Goal: Transaction & Acquisition: Purchase product/service

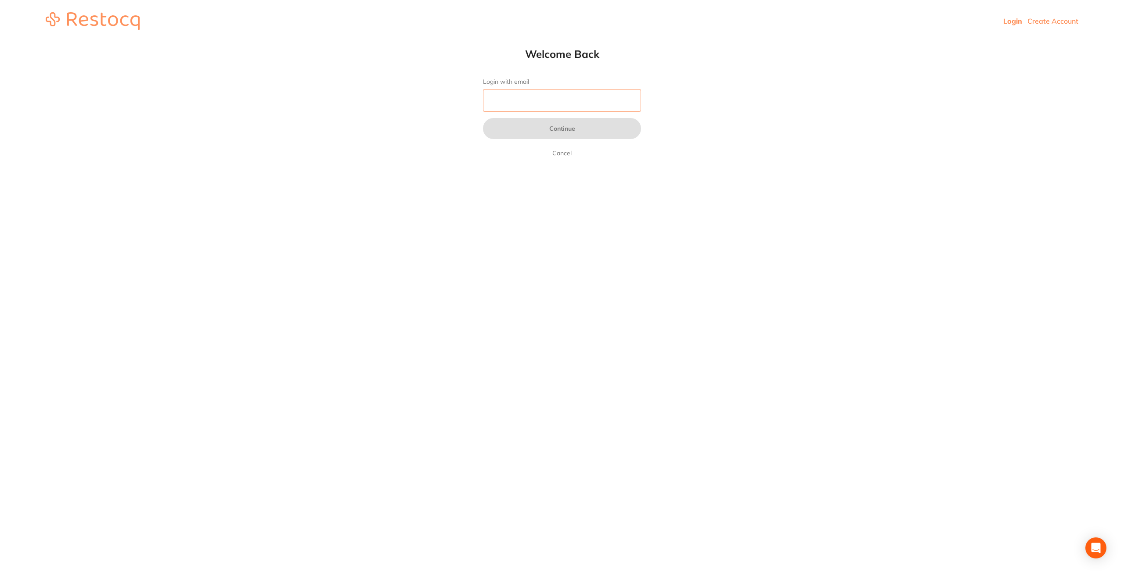
click at [513, 102] on input "Login with email" at bounding box center [562, 100] width 158 height 23
click at [486, 101] on input "katoombadental" at bounding box center [562, 100] width 158 height 23
click at [568, 101] on input "info@katoombadental" at bounding box center [562, 100] width 158 height 23
type input "[EMAIL_ADDRESS][DOMAIN_NAME]"
click at [563, 126] on button "Continue" at bounding box center [562, 128] width 158 height 21
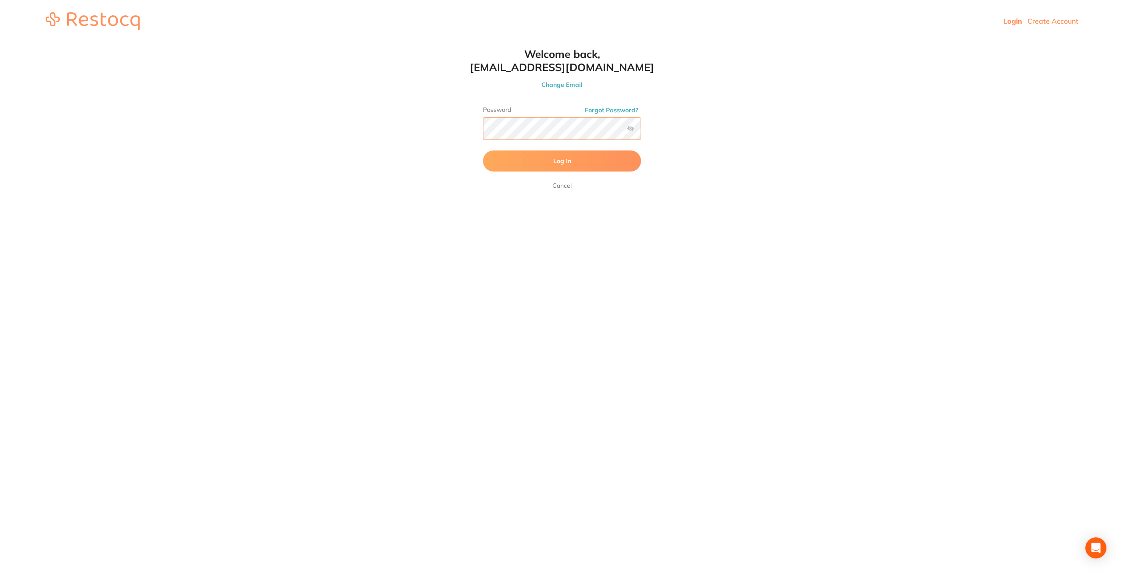
click at [483, 151] on button "Log In" at bounding box center [562, 161] width 158 height 21
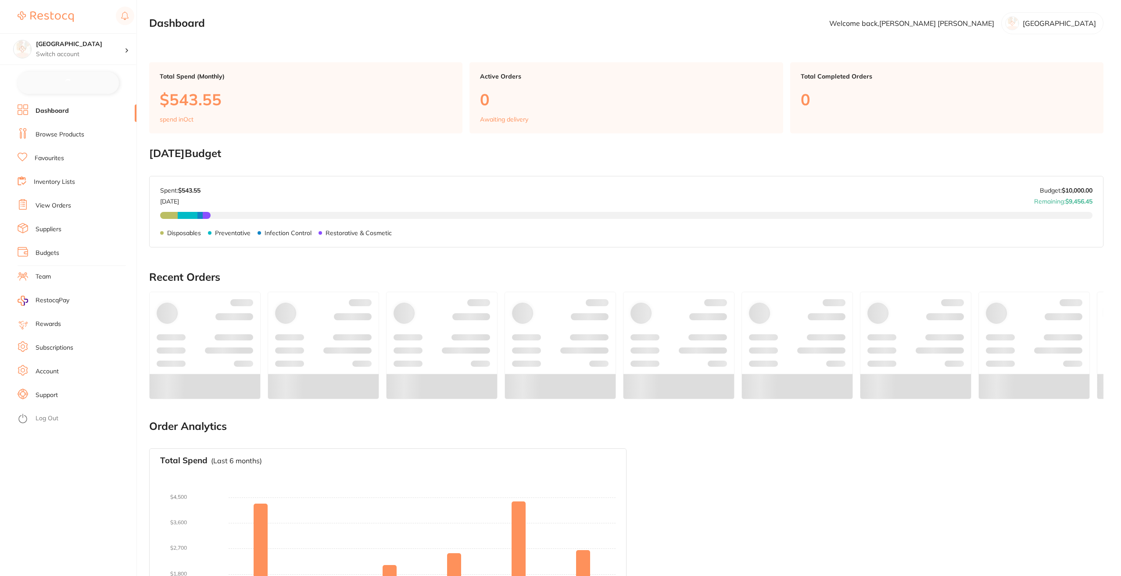
checkbox input "false"
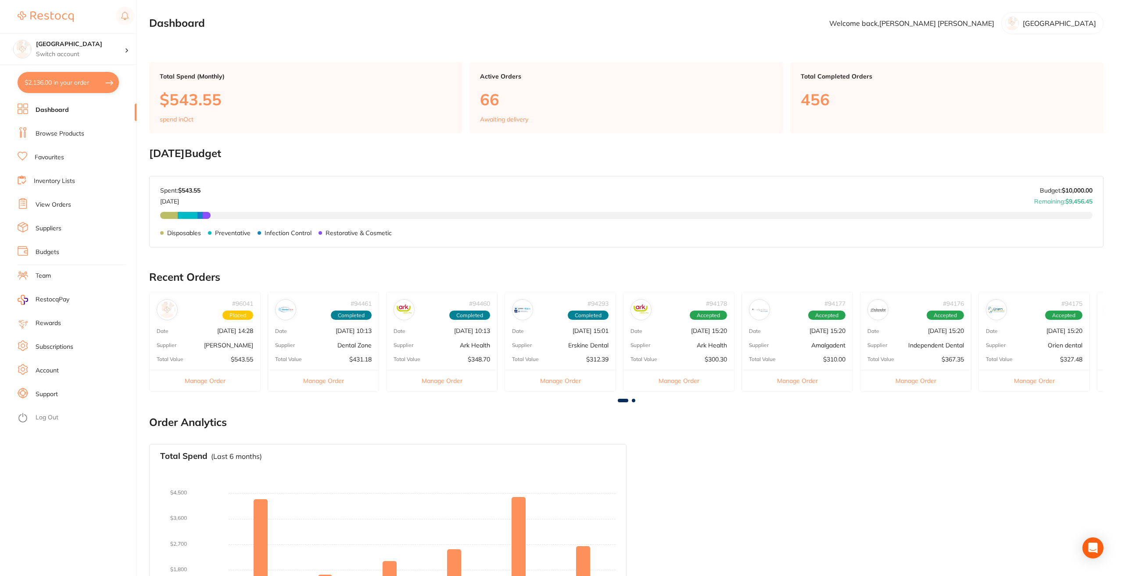
click at [49, 133] on link "Browse Products" at bounding box center [60, 133] width 49 height 9
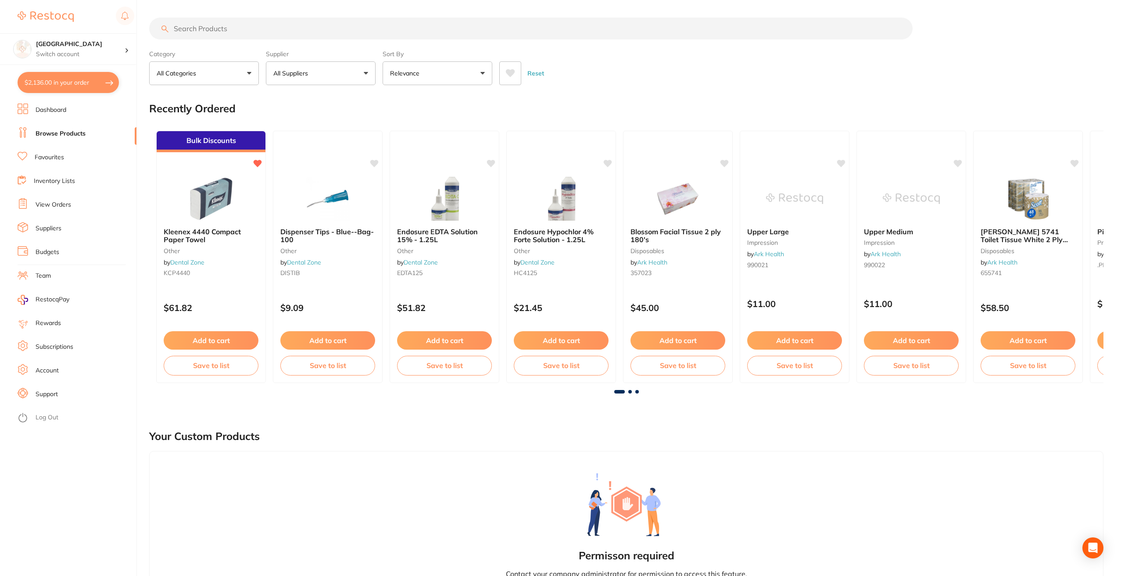
click at [189, 30] on input "search" at bounding box center [531, 29] width 764 height 22
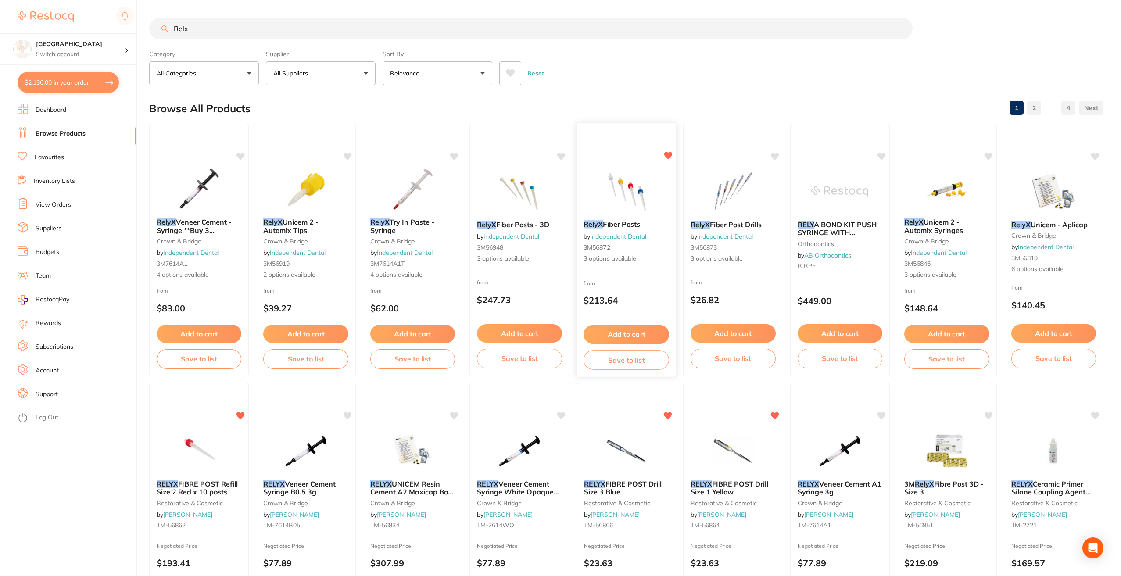
type input "Relx"
click at [602, 255] on span "3 options available" at bounding box center [626, 259] width 85 height 9
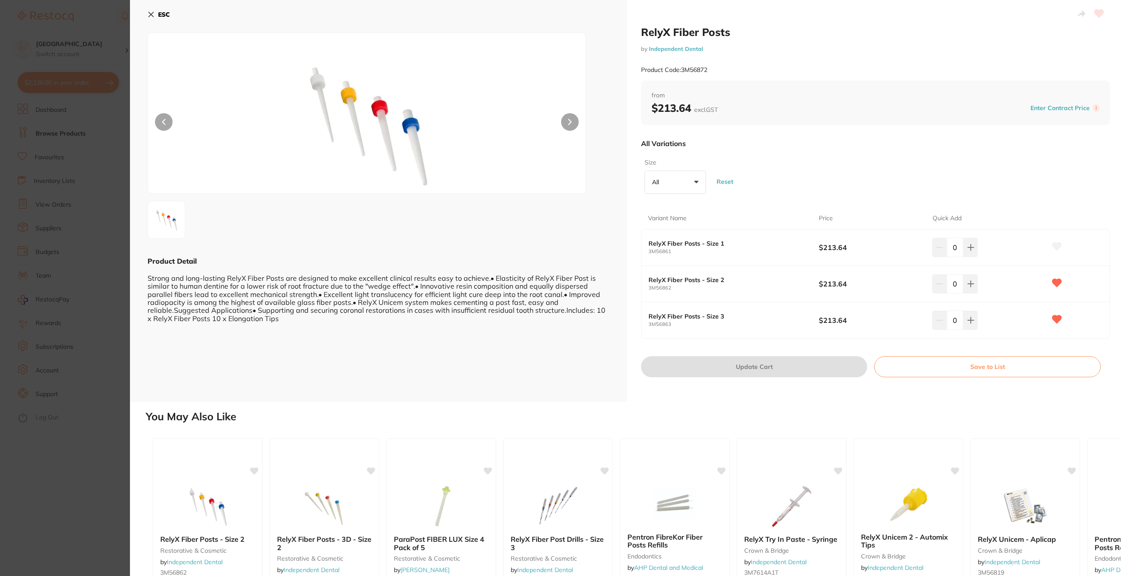
click at [154, 14] on icon at bounding box center [150, 14] width 7 height 7
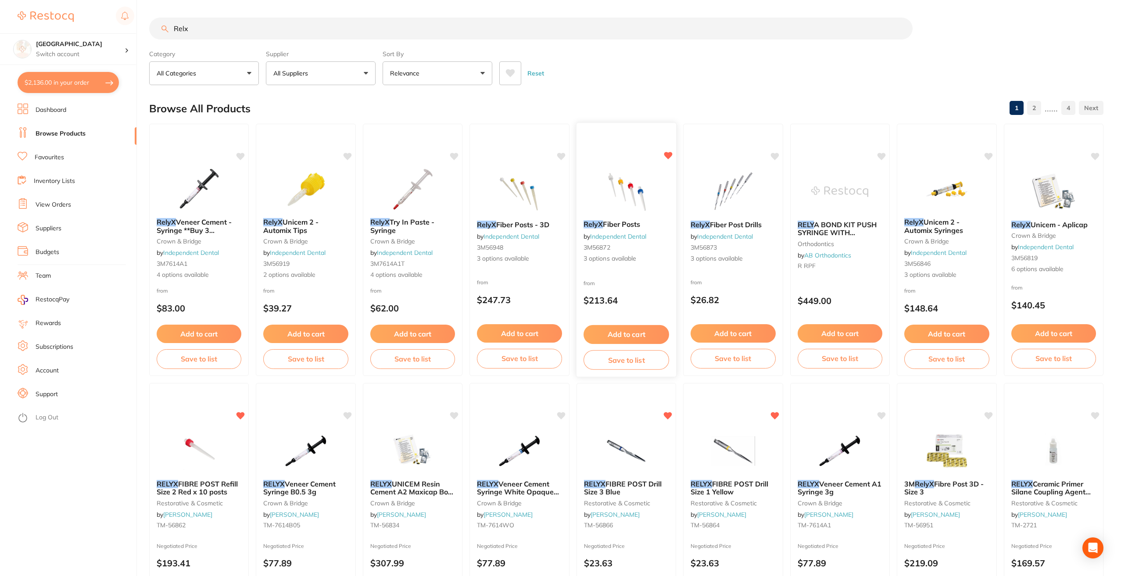
click at [604, 253] on div "RelyX Fiber Posts by Independent Dental 3M56872 3 options available" at bounding box center [627, 241] width 100 height 57
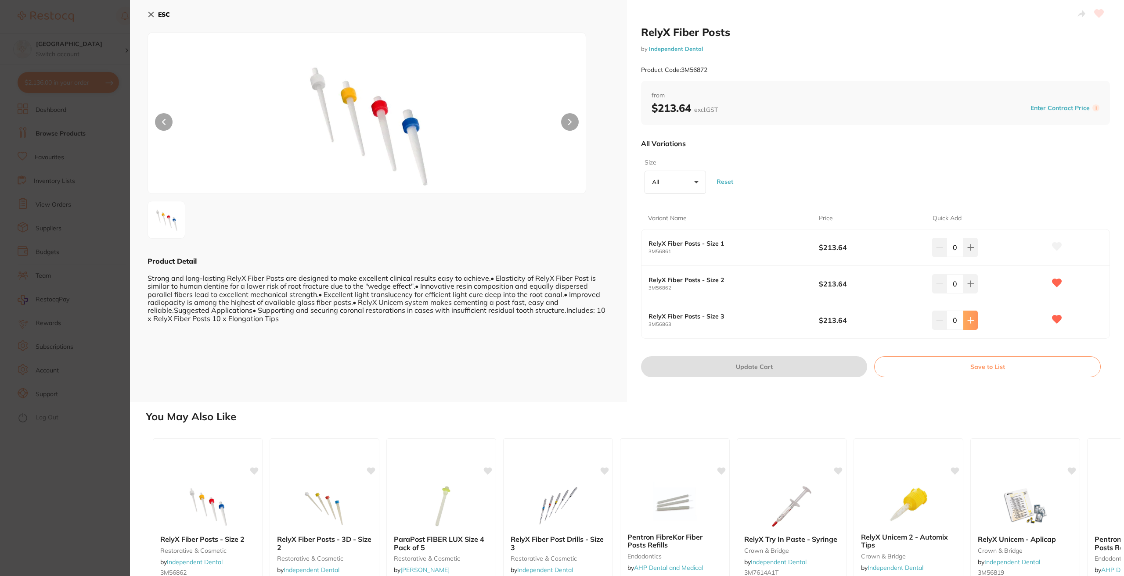
click at [969, 320] on icon at bounding box center [970, 320] width 6 height 6
type input "2"
click at [727, 367] on button "Update Cart" at bounding box center [754, 366] width 226 height 21
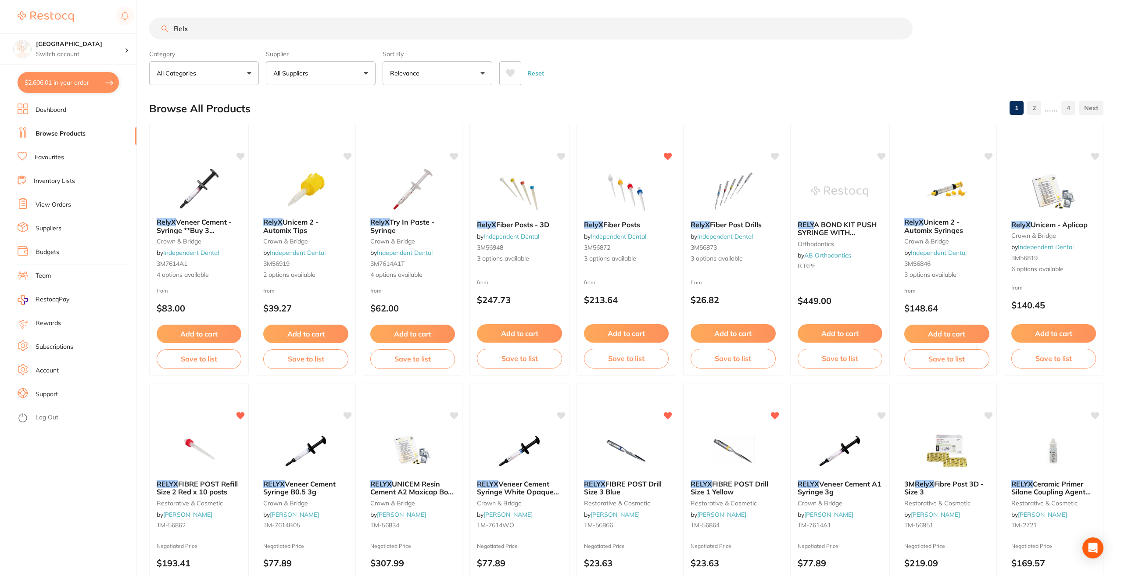
click at [52, 82] on button "$2,606.01 in your order" at bounding box center [68, 82] width 101 height 21
checkbox input "true"
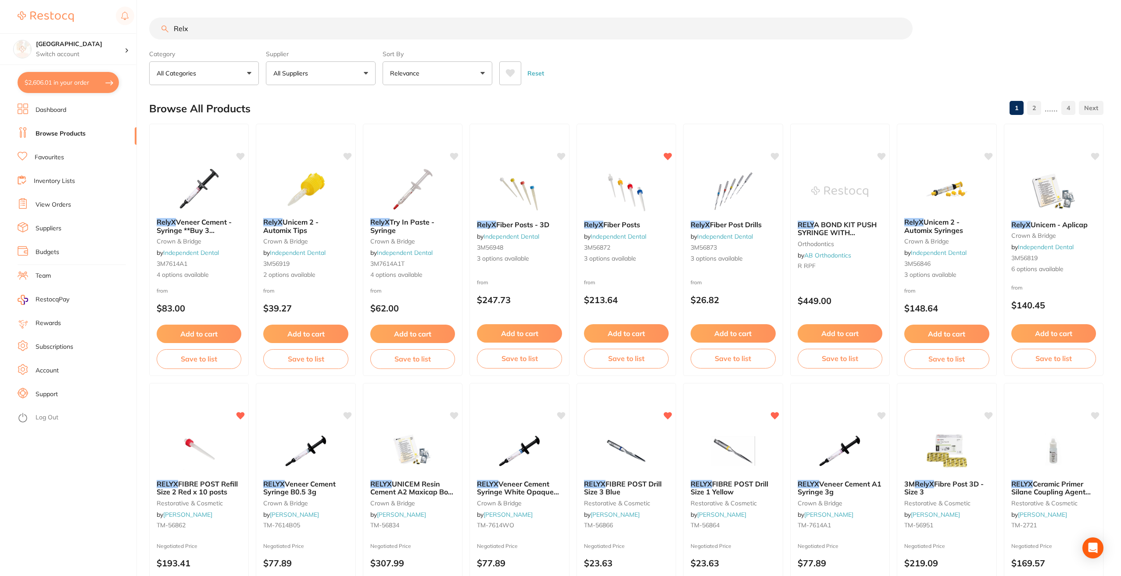
checkbox input "true"
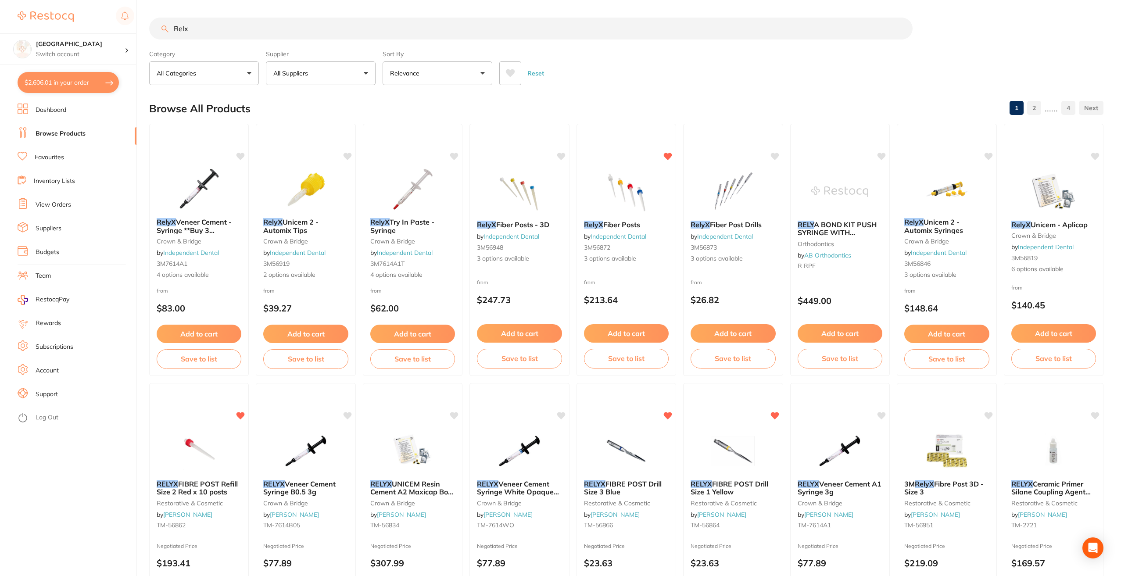
checkbox input "true"
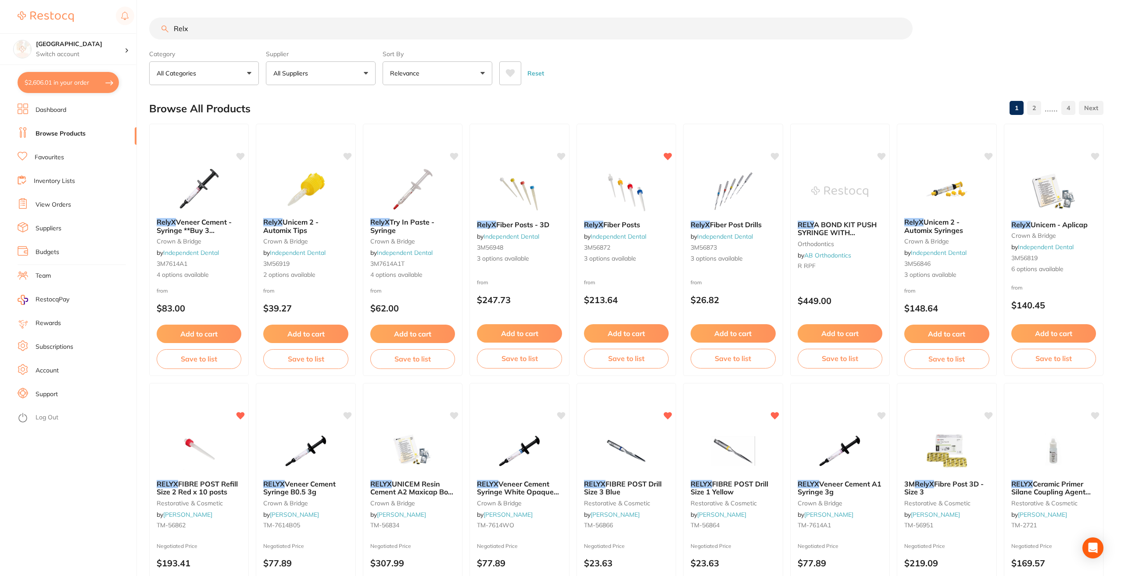
checkbox input "true"
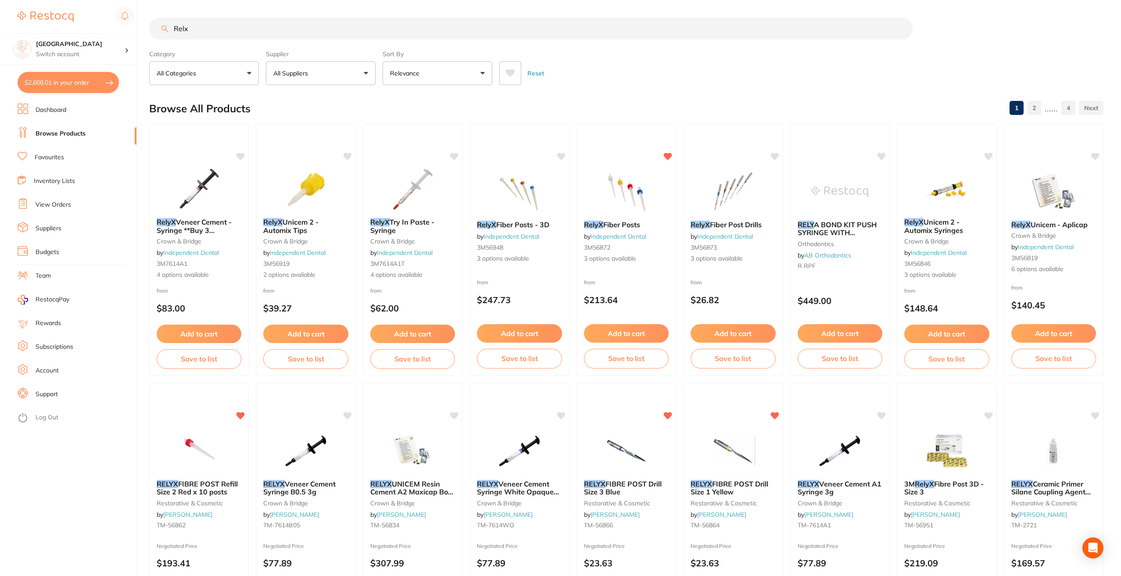
checkbox input "true"
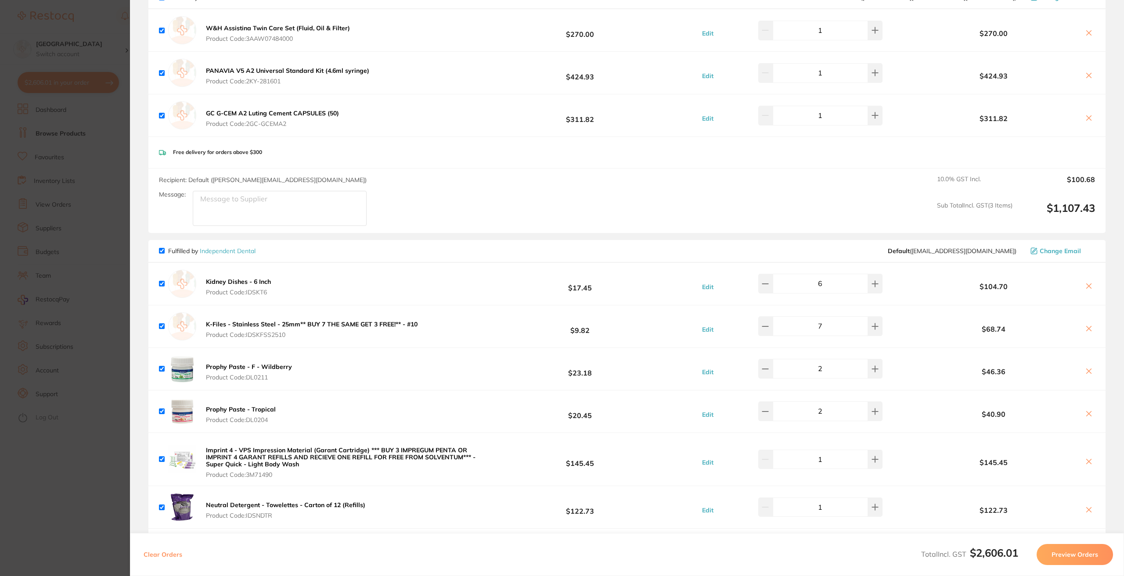
scroll to position [658, 0]
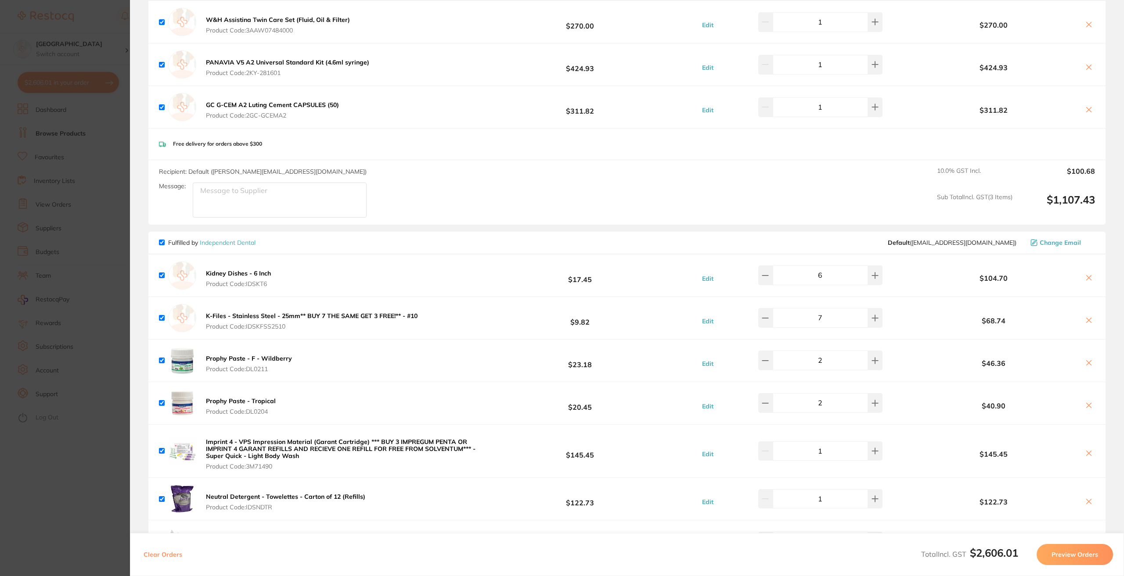
click at [219, 449] on b "Imprint 4 - VPS Impression Material (Garant Cartridge) *** BUY 3 IMPREGUM PENTA…" at bounding box center [340, 449] width 269 height 22
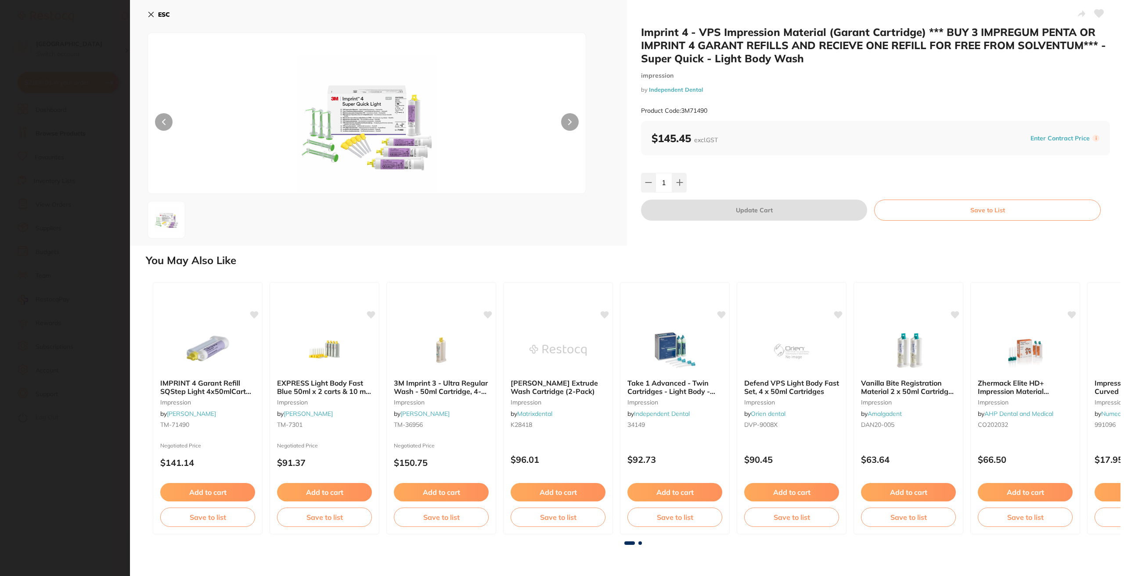
click at [568, 124] on icon at bounding box center [569, 121] width 3 height 5
